Goal: Task Accomplishment & Management: Use online tool/utility

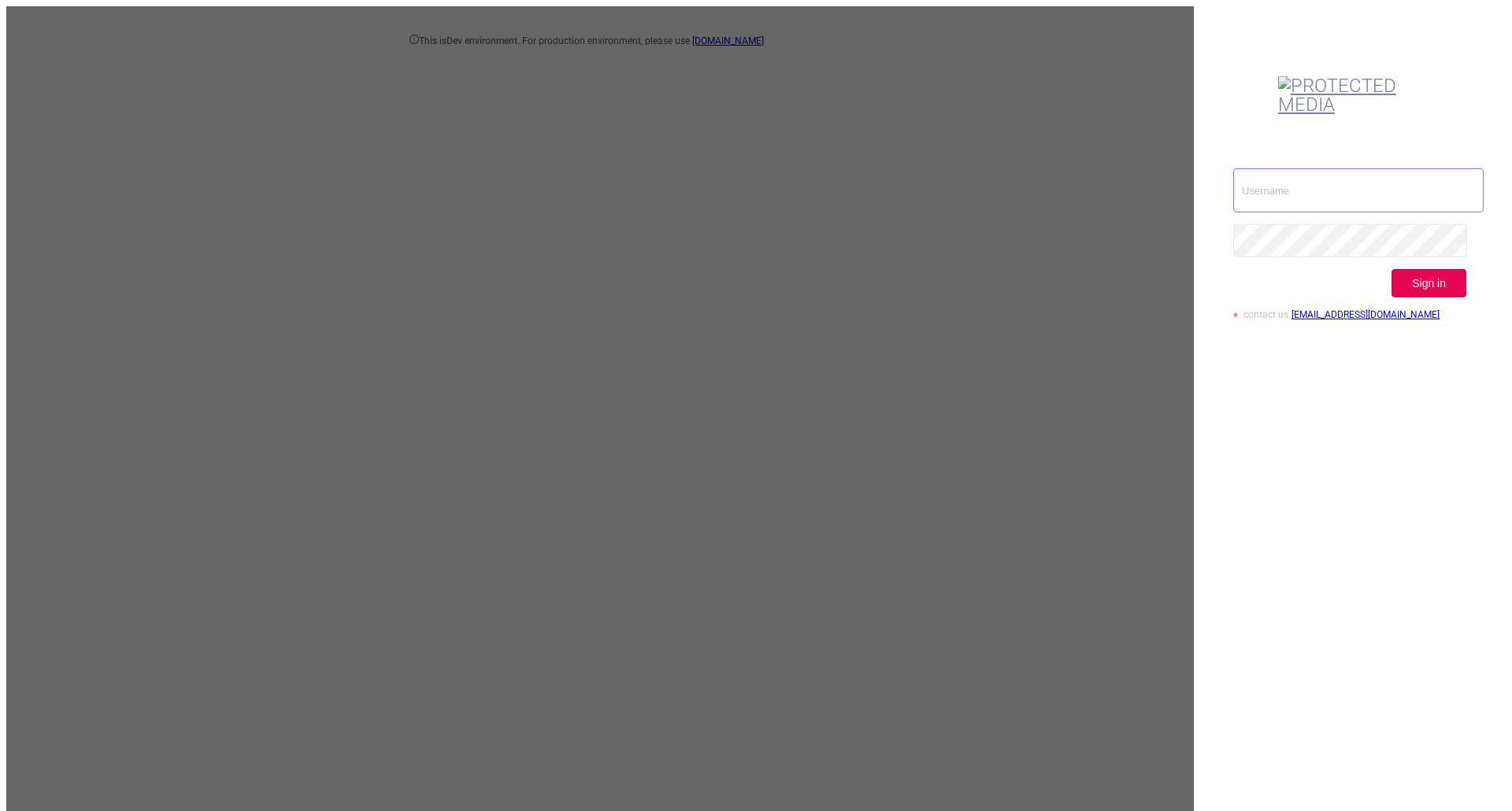
click at [1328, 169] on input "text" at bounding box center [1359, 191] width 251 height 44
type input "[EMAIL_ADDRESS][DOMAIN_NAME]"
click at [1461, 269] on button "Sign in" at bounding box center [1429, 282] width 75 height 28
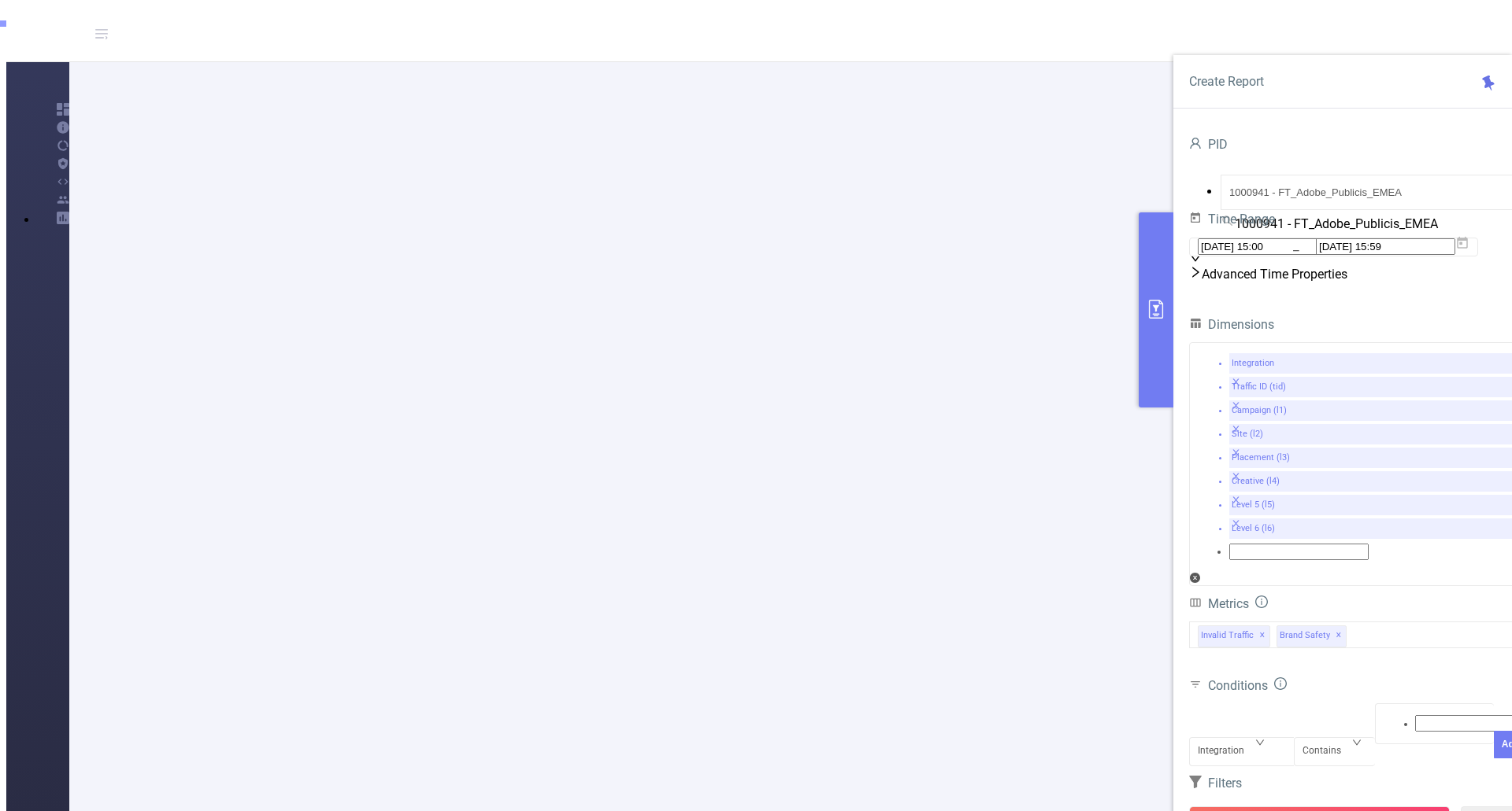
click at [1497, 267] on div "PID 1000941 - FT_Adobe_Publicis_EMEA 1000941 - FT_Adobe_Publicis_EMEA Time Rang…" at bounding box center [1359, 545] width 370 height 854
click at [1470, 250] on icon at bounding box center [1462, 243] width 14 height 14
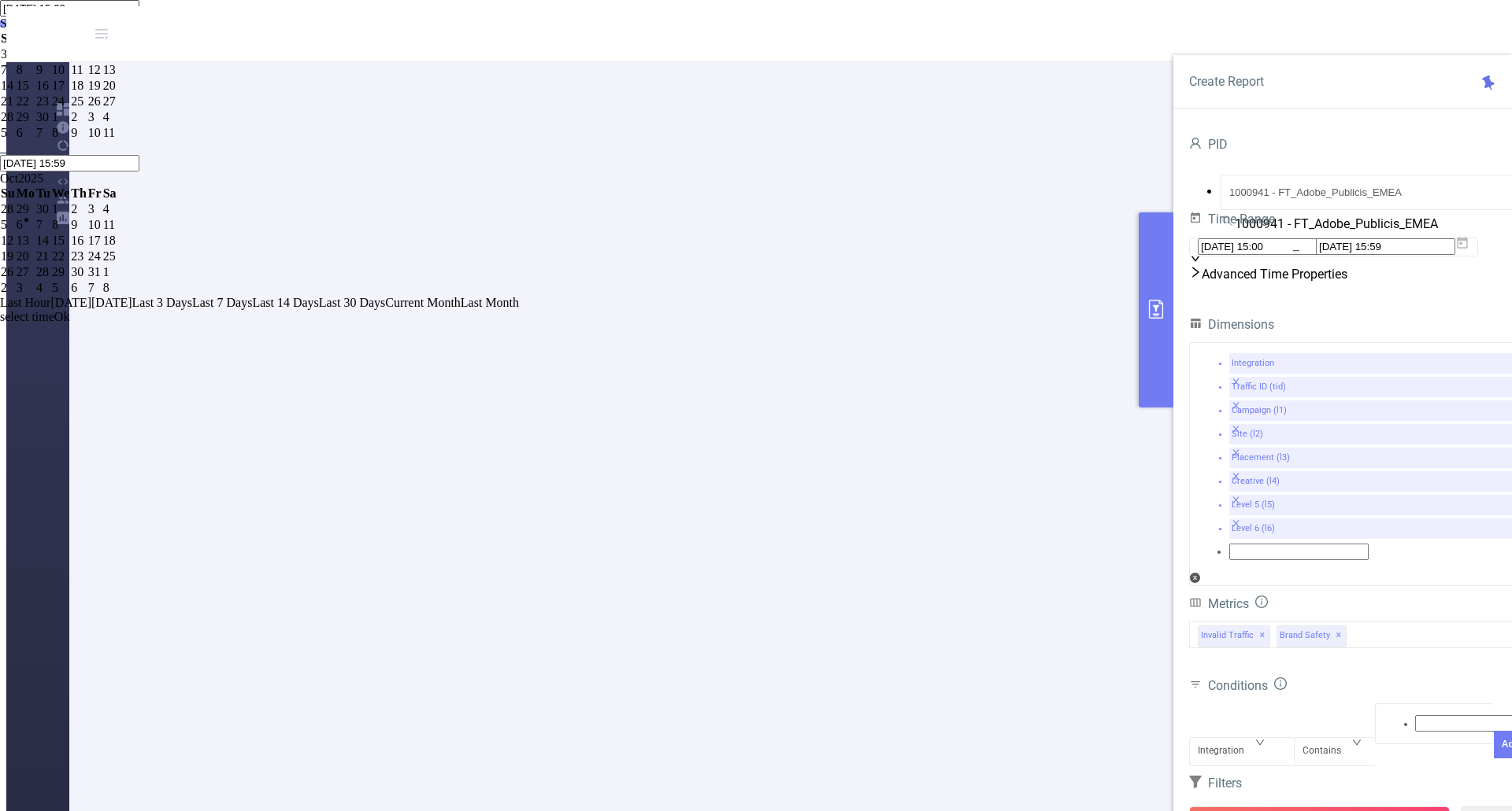
click at [192, 309] on span "Last 3 Days" at bounding box center [162, 302] width 60 height 13
type input "[DATE] 00:00"
type input "[DATE] 23:59"
click at [1273, 594] on div "Metrics" at bounding box center [1358, 607] width 338 height 26
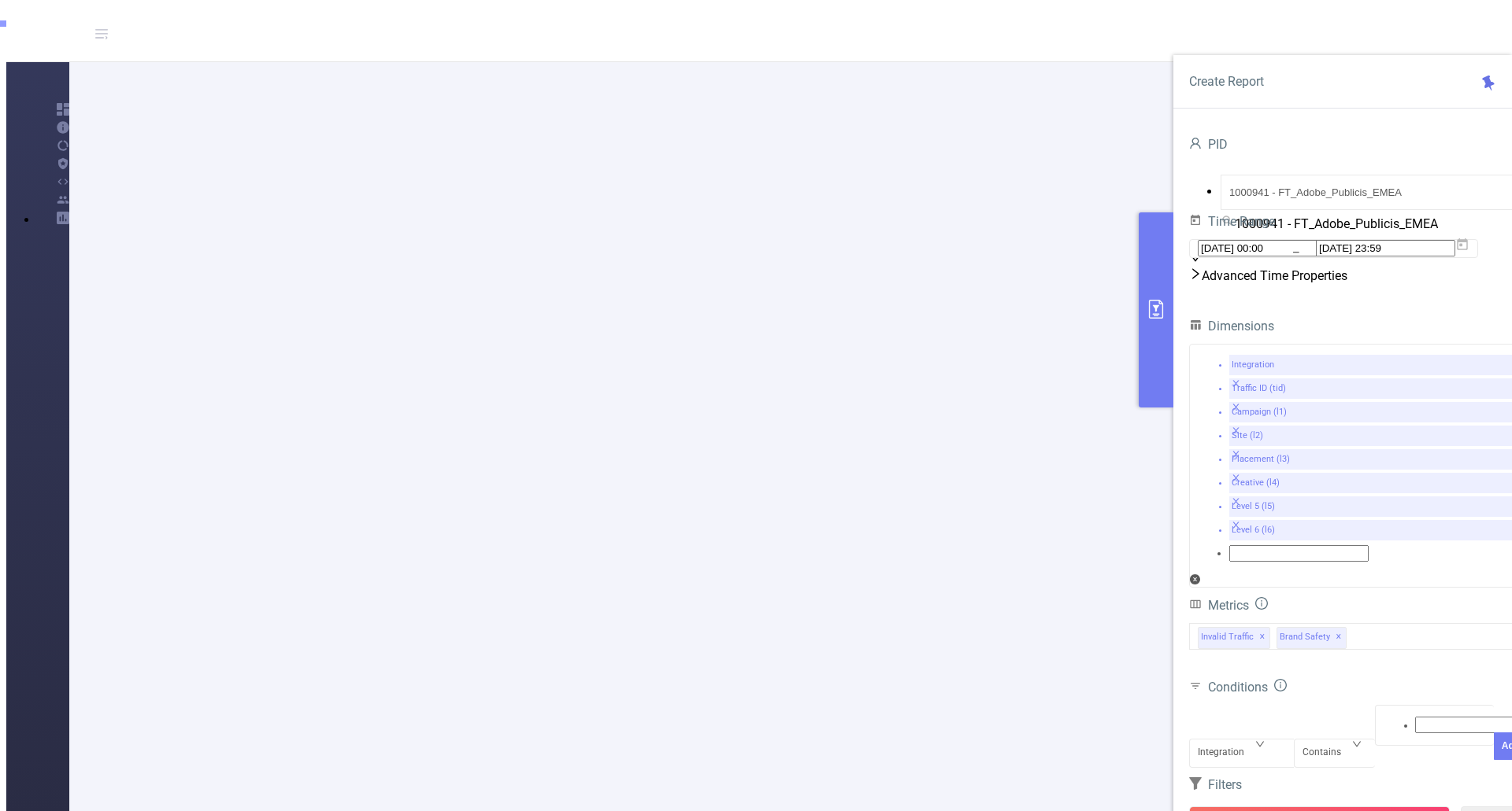
click at [1303, 807] on button "Run Report" at bounding box center [1319, 821] width 260 height 28
click at [1315, 807] on button "Run Report" at bounding box center [1319, 821] width 260 height 28
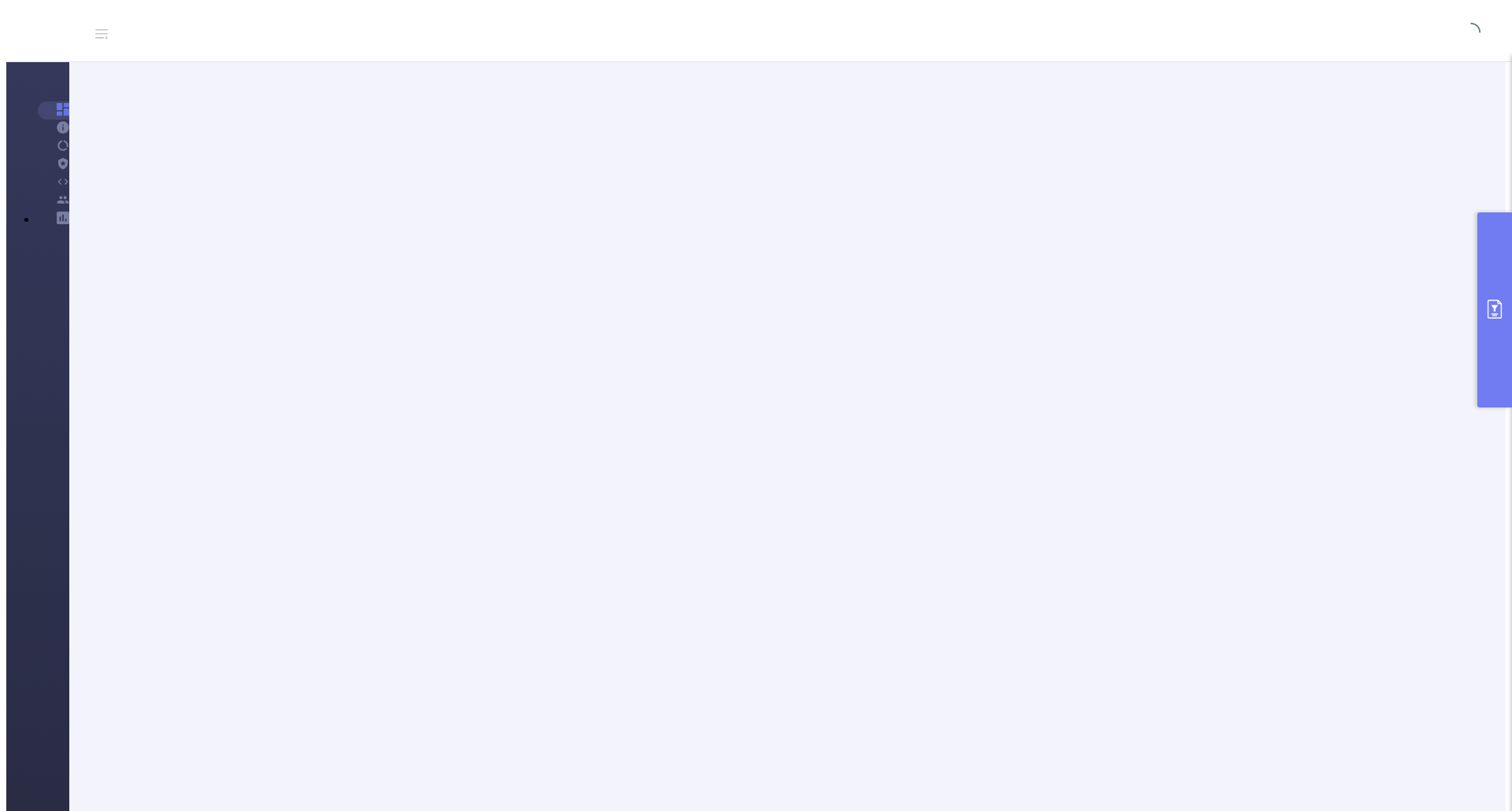
click at [1492, 316] on icon "primary" at bounding box center [1495, 309] width 19 height 19
